Goal: Task Accomplishment & Management: Manage account settings

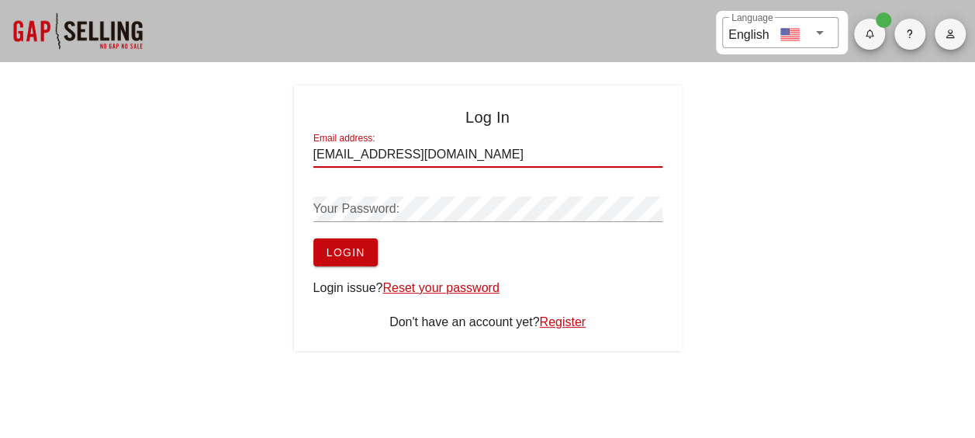
type input "[EMAIL_ADDRESS][DOMAIN_NAME]"
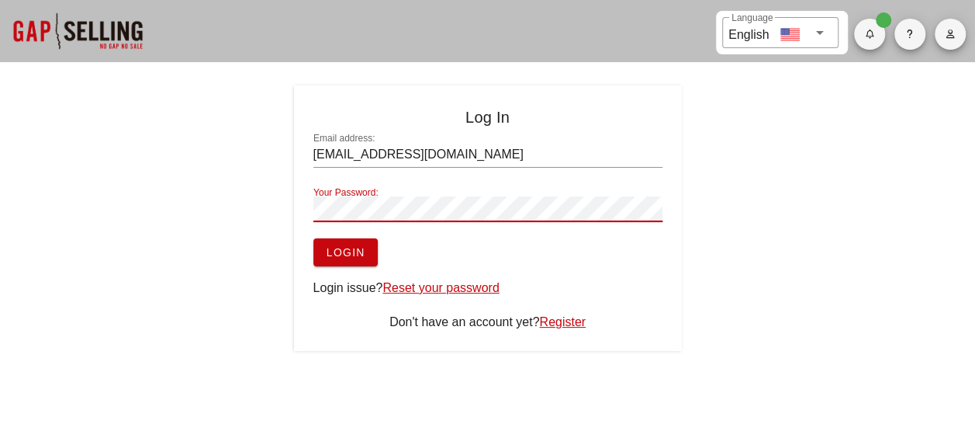
click at [314, 238] on button "Login" at bounding box center [346, 252] width 64 height 28
click at [344, 263] on button "Login" at bounding box center [346, 252] width 64 height 28
click at [345, 251] on span "Login" at bounding box center [346, 252] width 40 height 12
click at [314, 238] on button "Login" at bounding box center [346, 252] width 64 height 28
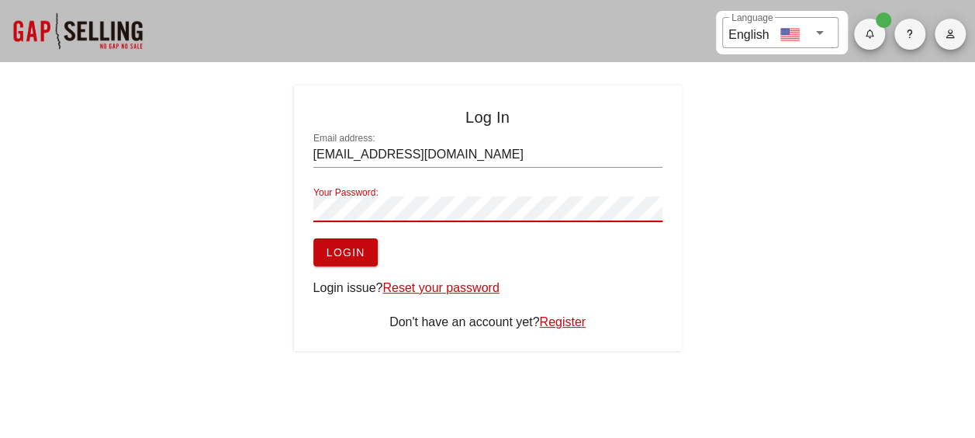
click at [342, 264] on button "Login" at bounding box center [346, 252] width 64 height 28
click at [864, 33] on icon "button" at bounding box center [869, 33] width 10 height 9
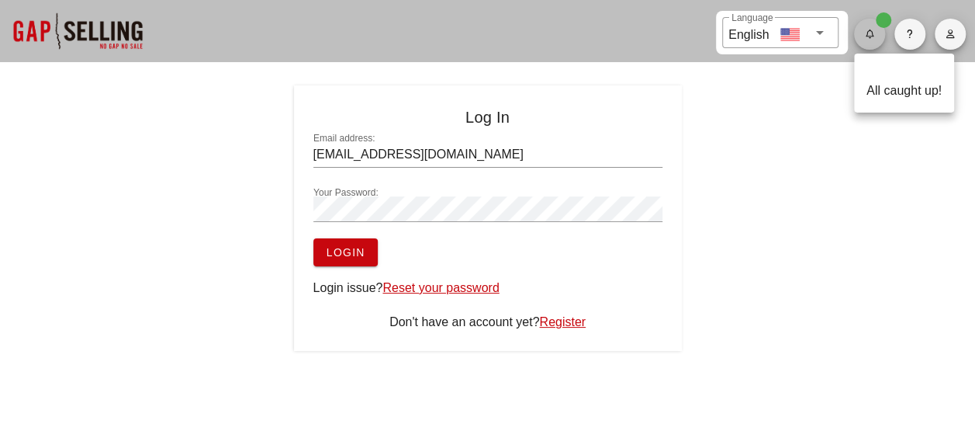
click at [864, 33] on icon "button" at bounding box center [869, 33] width 10 height 9
